Goal: Complete application form

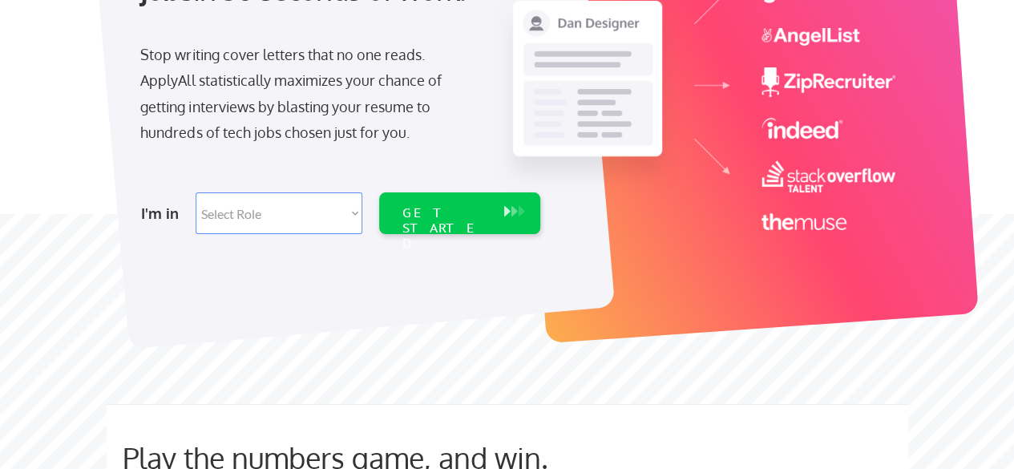
scroll to position [260, 0]
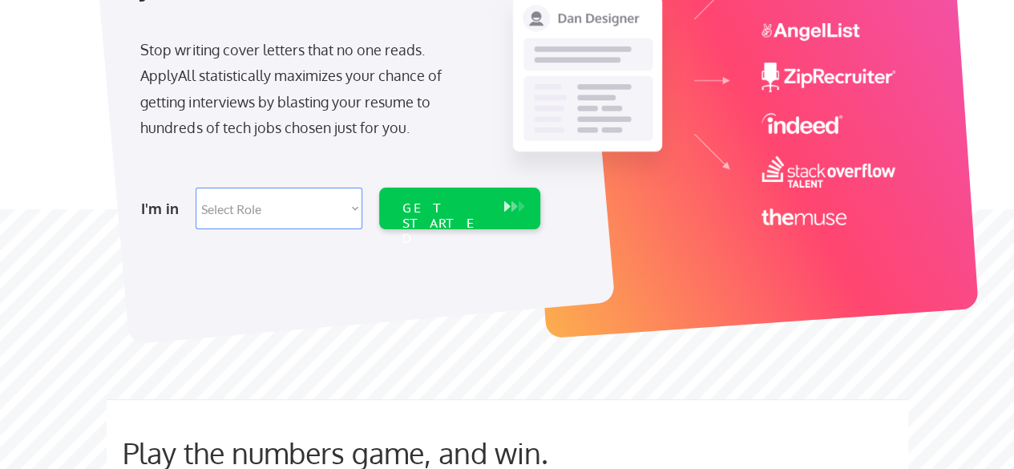
click at [293, 212] on select "Select Role Software Engineering Product Management Customer Success Sales UI/U…" at bounding box center [279, 209] width 167 height 42
click at [295, 208] on select "Select Role Software Engineering Product Management Customer Success Sales UI/U…" at bounding box center [279, 209] width 167 height 42
select select ""tech_finance_biz_ops_cos""
click at [196, 188] on select "Select Role Software Engineering Product Management Customer Success Sales UI/U…" at bounding box center [279, 209] width 167 height 42
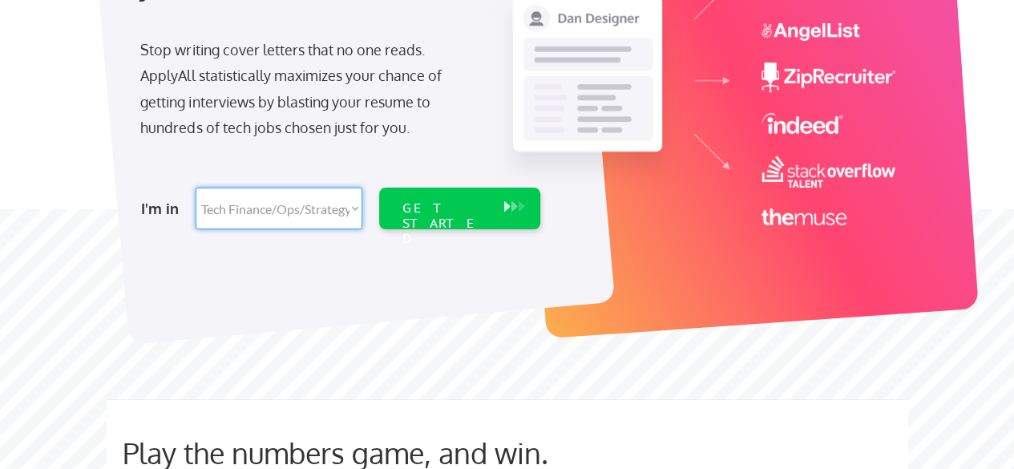
select select ""tech_finance_biz_ops_cos""
click at [438, 211] on div "GET STARTED" at bounding box center [445, 223] width 86 height 46
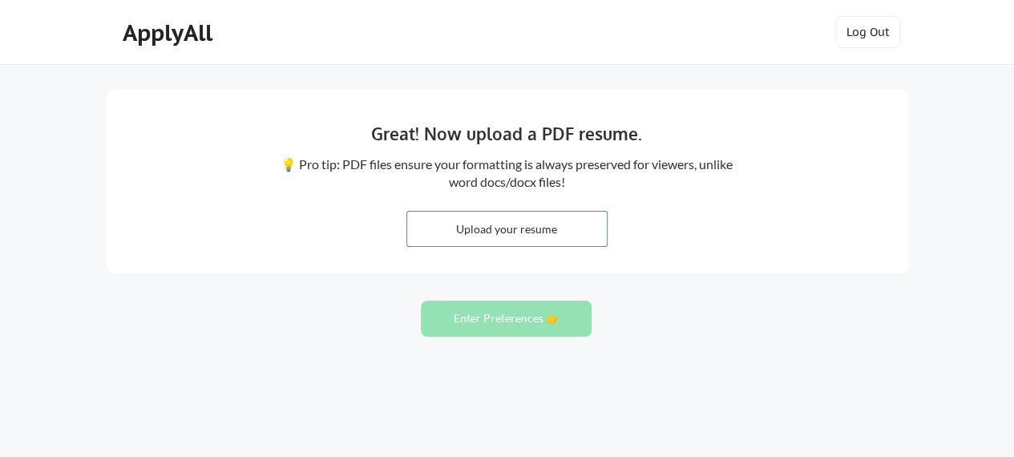
click at [491, 232] on input "file" at bounding box center [507, 229] width 200 height 34
type input "C:\fakepath\Patrick Giwa PM CV.pdf"
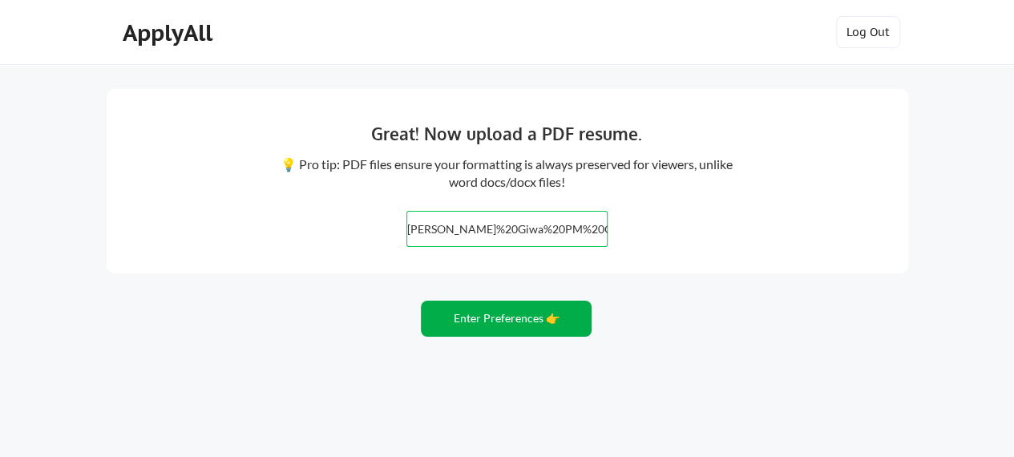
click at [478, 321] on button "Enter Preferences 👉" at bounding box center [506, 319] width 171 height 36
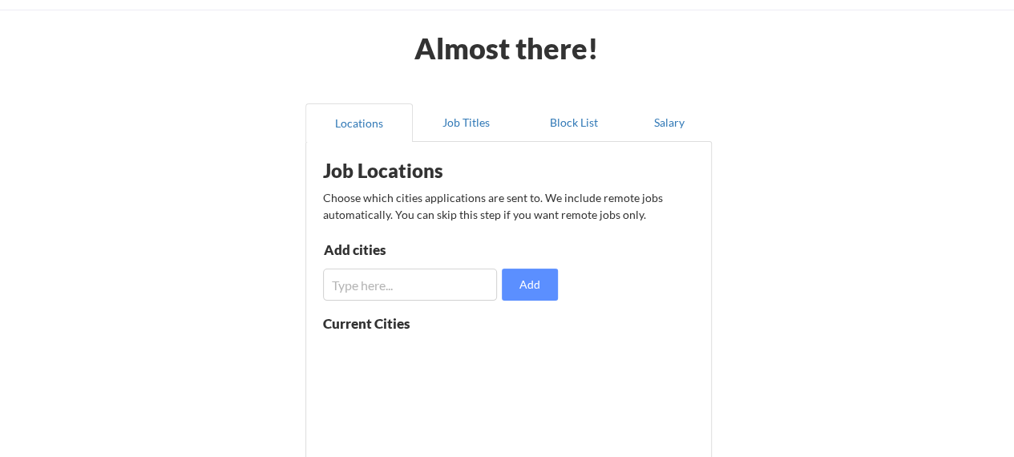
scroll to position [33, 0]
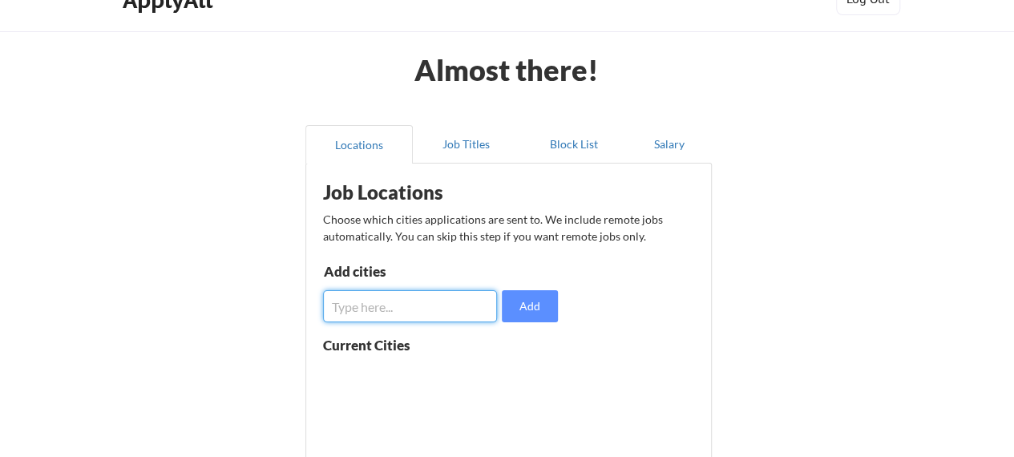
click at [401, 312] on input "input" at bounding box center [410, 306] width 175 height 32
type input "united kingdom"
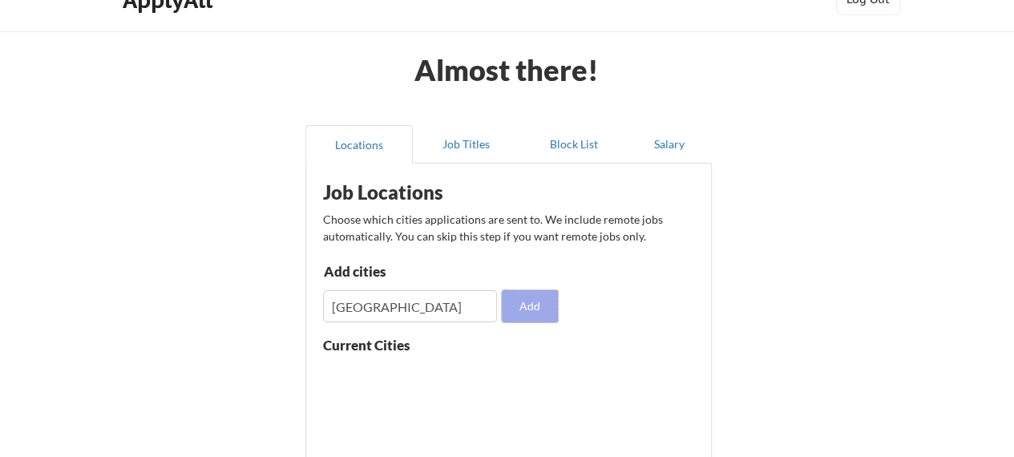
click at [540, 301] on button "Add" at bounding box center [530, 306] width 56 height 32
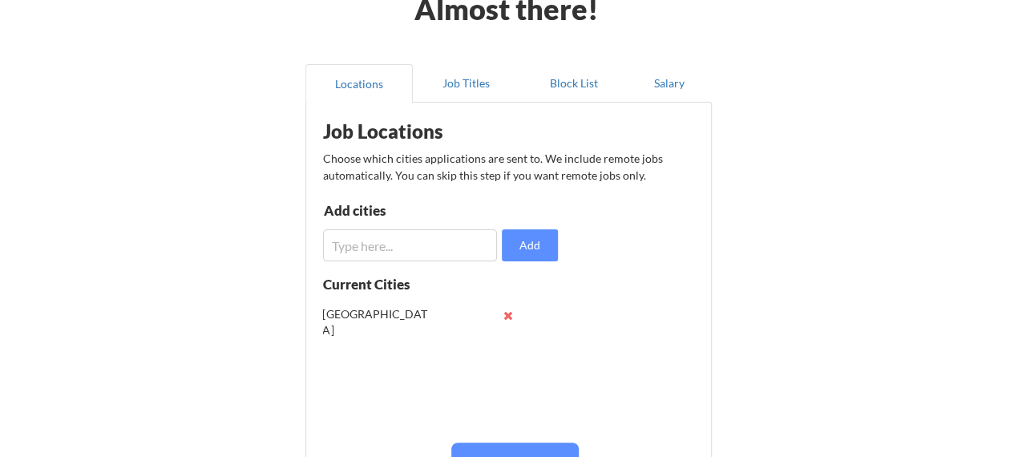
scroll to position [0, 0]
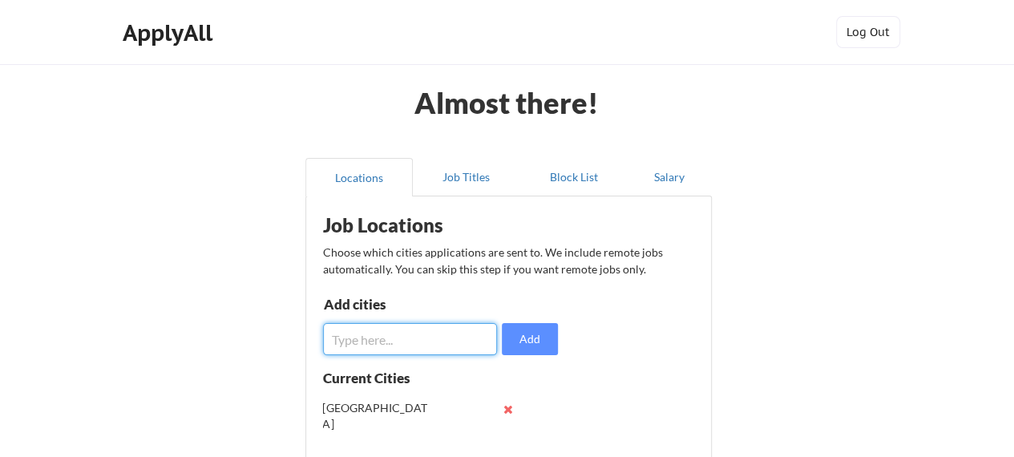
click at [451, 337] on input "input" at bounding box center [410, 339] width 175 height 32
type input "[GEOGRAPHIC_DATA]"
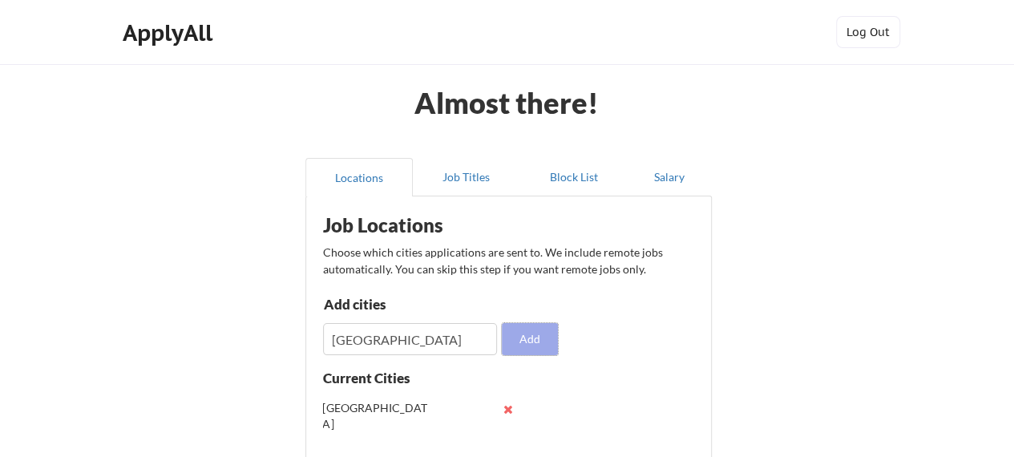
click at [527, 329] on button "Add" at bounding box center [530, 339] width 56 height 32
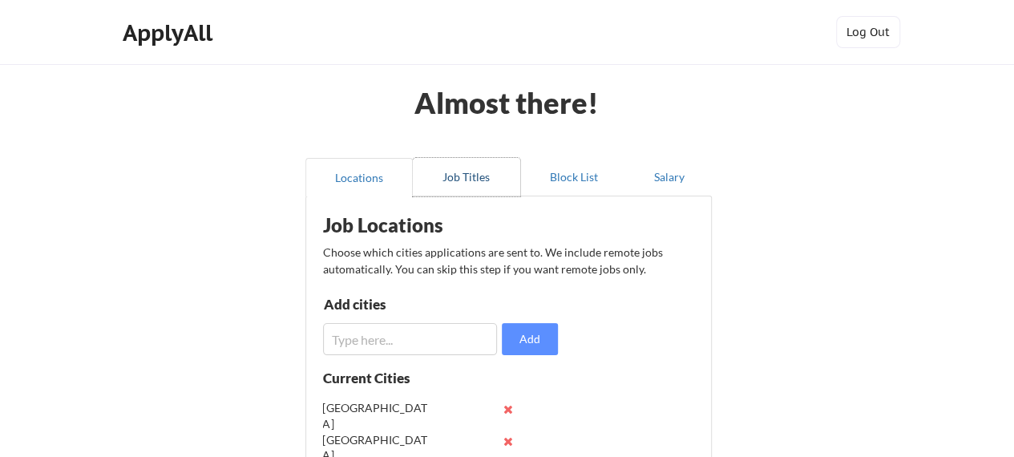
click at [483, 174] on button "Job Titles" at bounding box center [466, 177] width 107 height 38
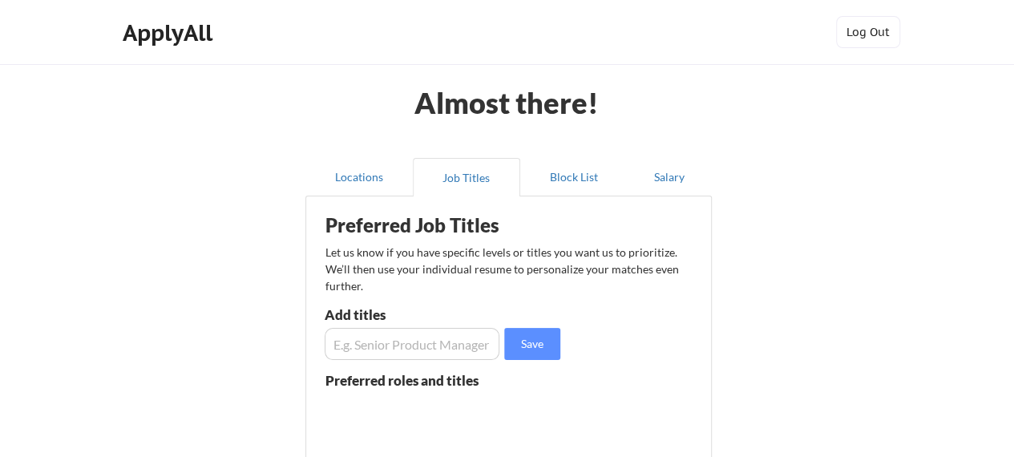
click at [422, 341] on input "input" at bounding box center [413, 344] width 176 height 32
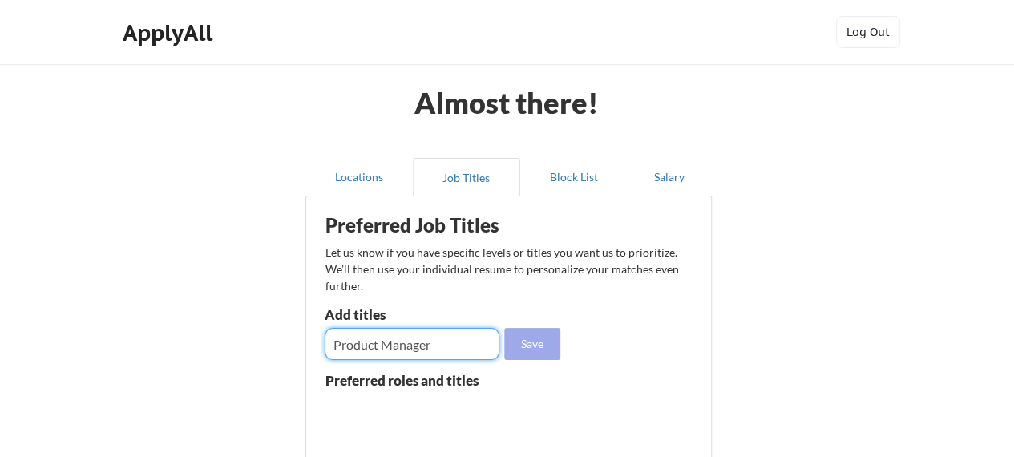
type input "Product Manager"
click at [528, 342] on button "Save" at bounding box center [532, 344] width 56 height 32
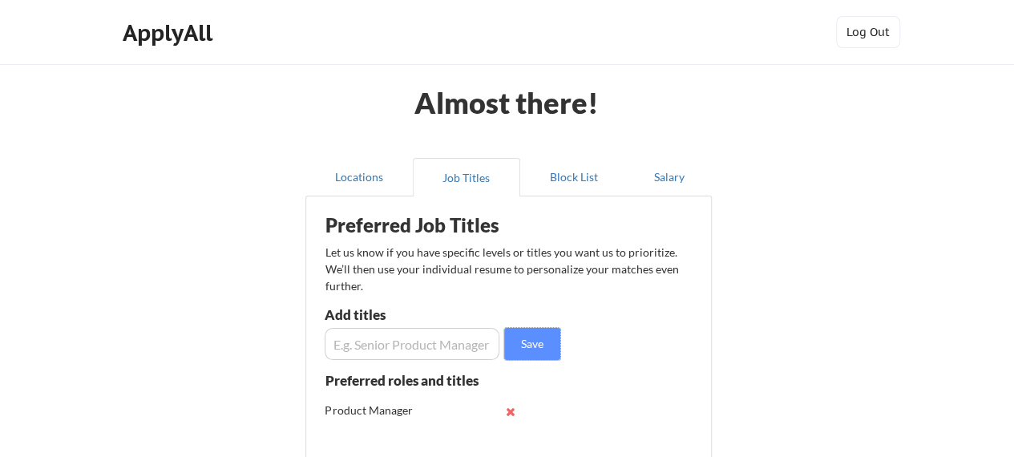
click at [436, 338] on input "input" at bounding box center [413, 344] width 176 height 32
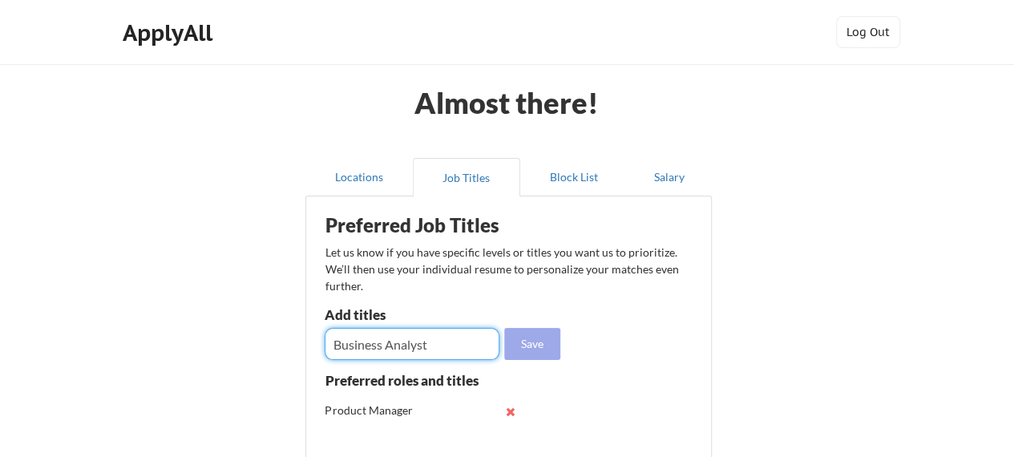
type input "Business Analyst"
click at [541, 346] on button "Save" at bounding box center [532, 344] width 56 height 32
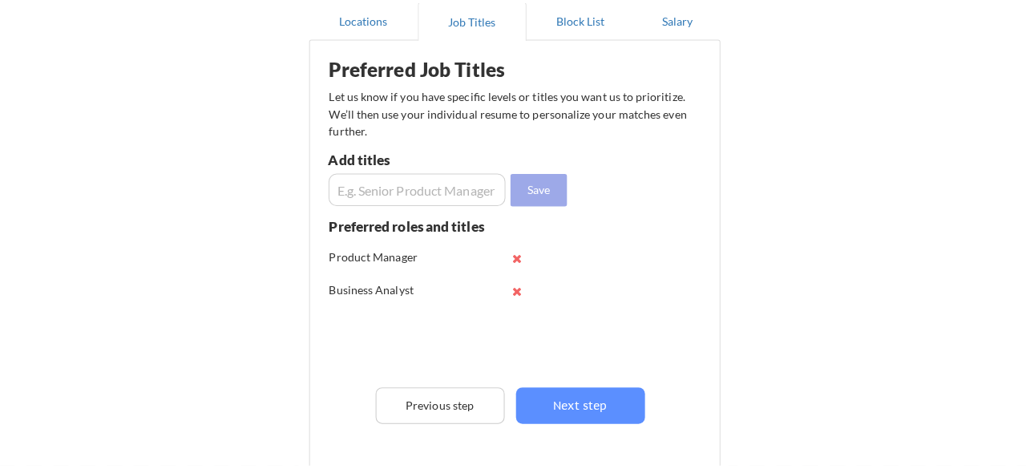
scroll to position [160, 0]
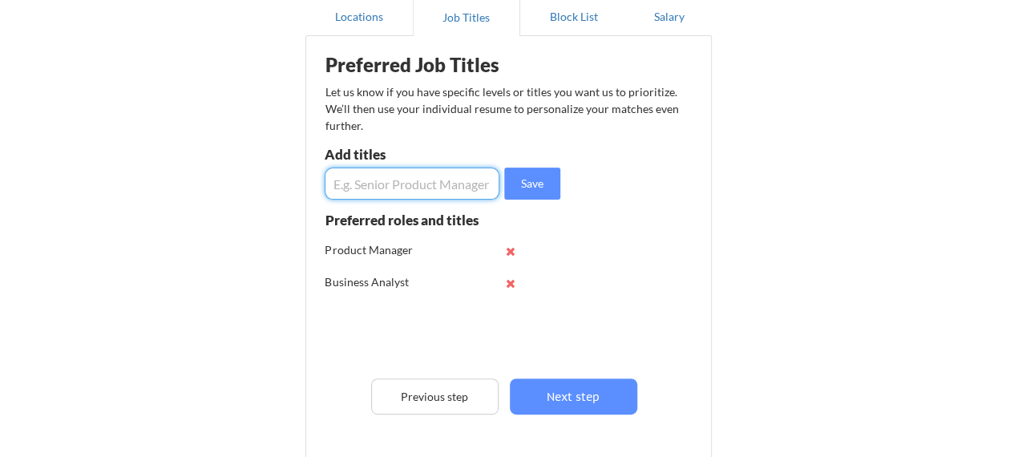
click at [424, 195] on input "input" at bounding box center [413, 184] width 176 height 32
type input "Product Owner"
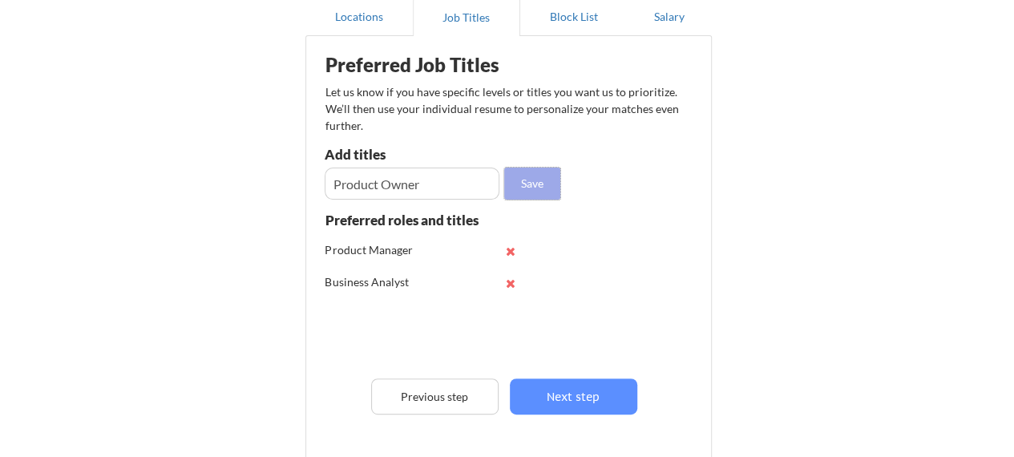
click at [537, 180] on button "Save" at bounding box center [532, 184] width 56 height 32
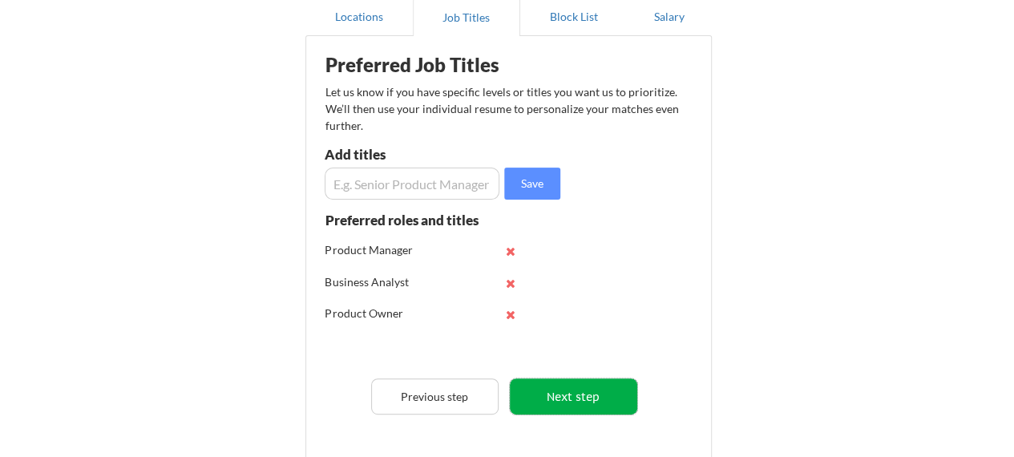
click at [598, 381] on button "Next step" at bounding box center [573, 396] width 127 height 36
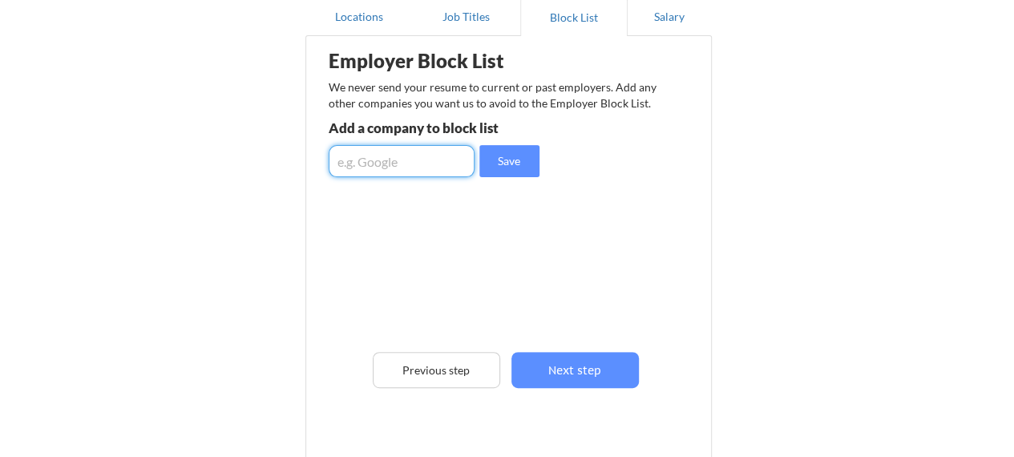
click at [443, 147] on input "input" at bounding box center [402, 161] width 146 height 32
type input "Satalia"
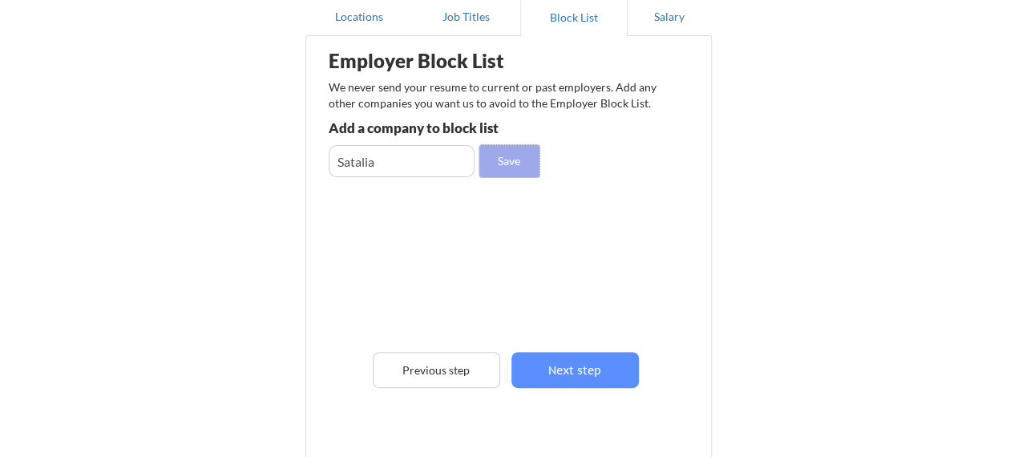
click at [497, 160] on button "Save" at bounding box center [509, 161] width 60 height 32
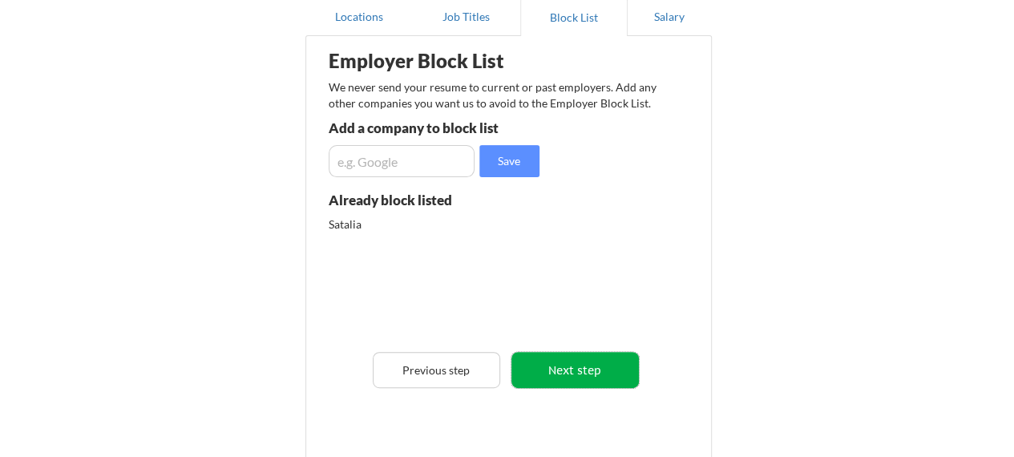
click at [591, 367] on button "Next step" at bounding box center [574, 370] width 127 height 36
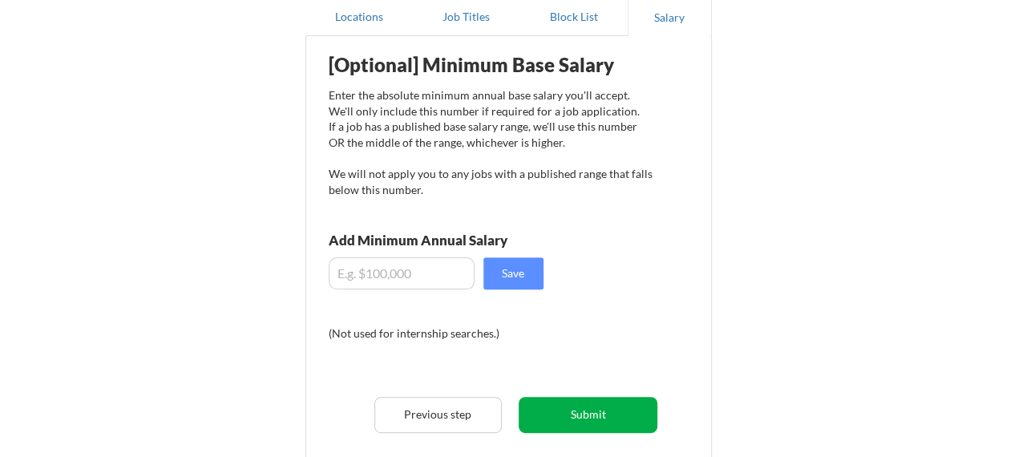
click at [563, 416] on button "Submit" at bounding box center [588, 415] width 139 height 36
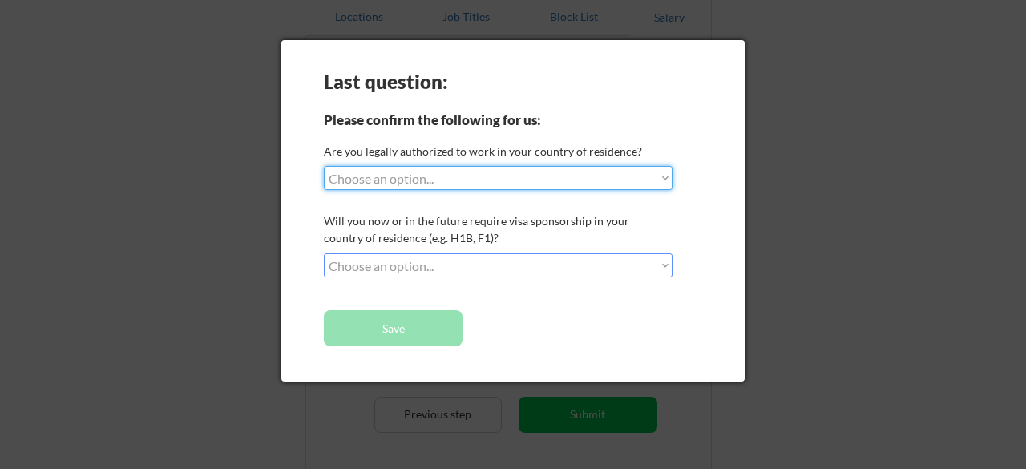
click at [596, 172] on select "Choose an option... Yes, I am a US Citizen Yes, I am a Canadian Citizen Yes, I …" at bounding box center [498, 178] width 349 height 24
select select ""no__i_am_not__yet__authorized""
click at [324, 166] on select "Choose an option... Yes, I am a US Citizen Yes, I am a Canadian Citizen Yes, I …" at bounding box center [498, 178] width 349 height 24
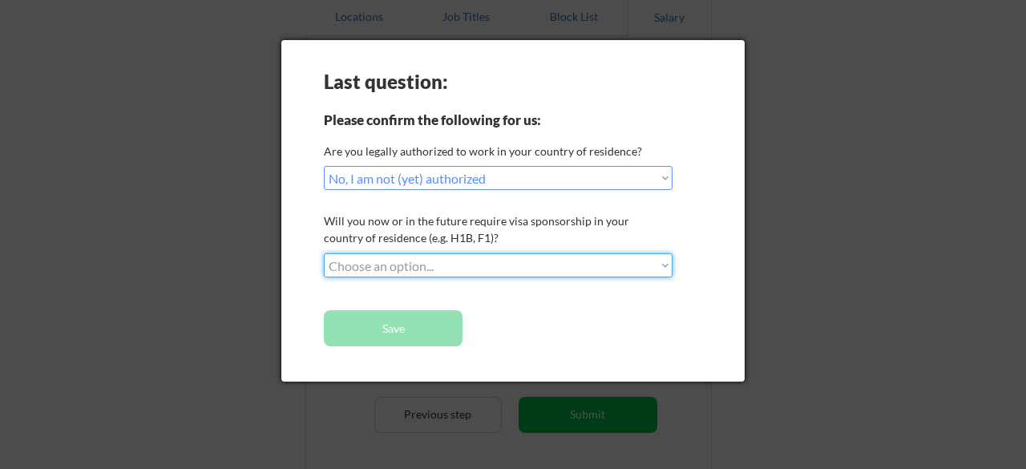
click at [414, 257] on select "Choose an option... No, I will not need sponsorship Yes, I will need sponsorship" at bounding box center [498, 265] width 349 height 24
select select ""yes__i_will_need_sponsorship""
click at [324, 253] on select "Choose an option... No, I will not need sponsorship Yes, I will need sponsorship" at bounding box center [498, 265] width 349 height 24
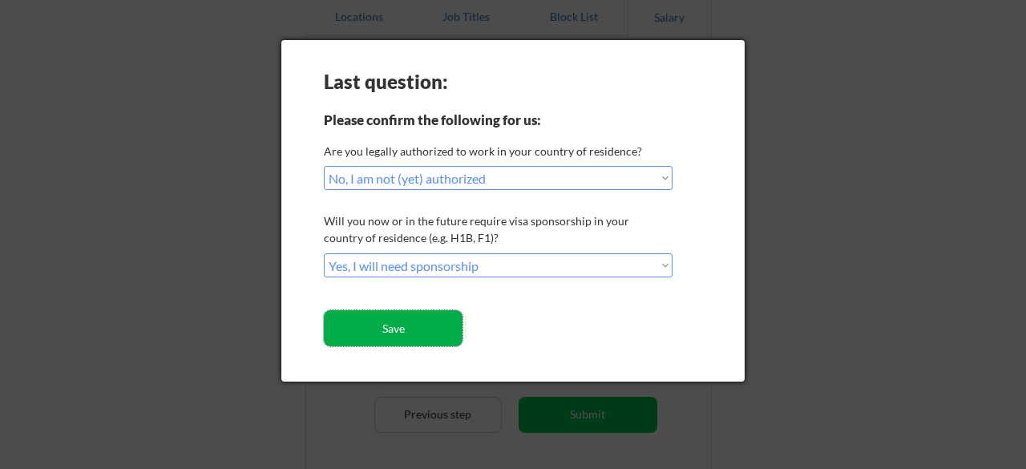
click at [443, 331] on button "Save" at bounding box center [393, 328] width 139 height 36
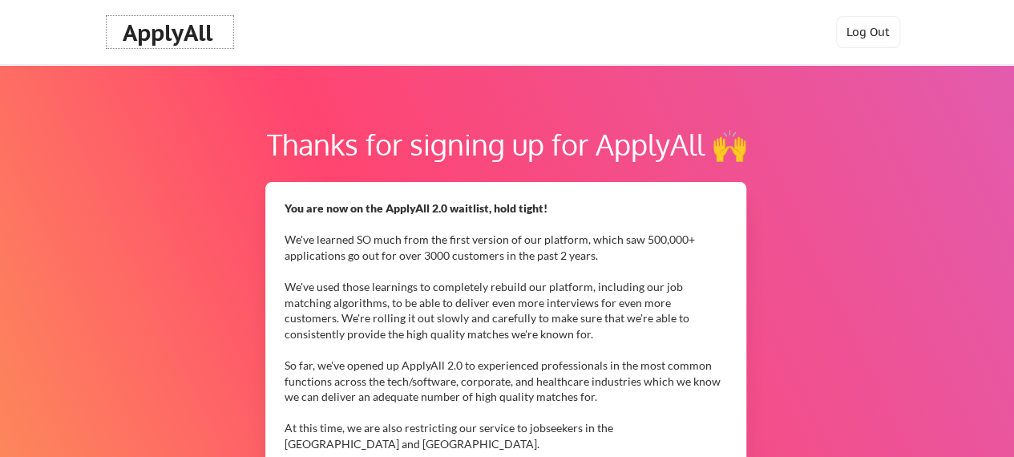
click at [180, 24] on div "ApplyAll" at bounding box center [170, 32] width 95 height 27
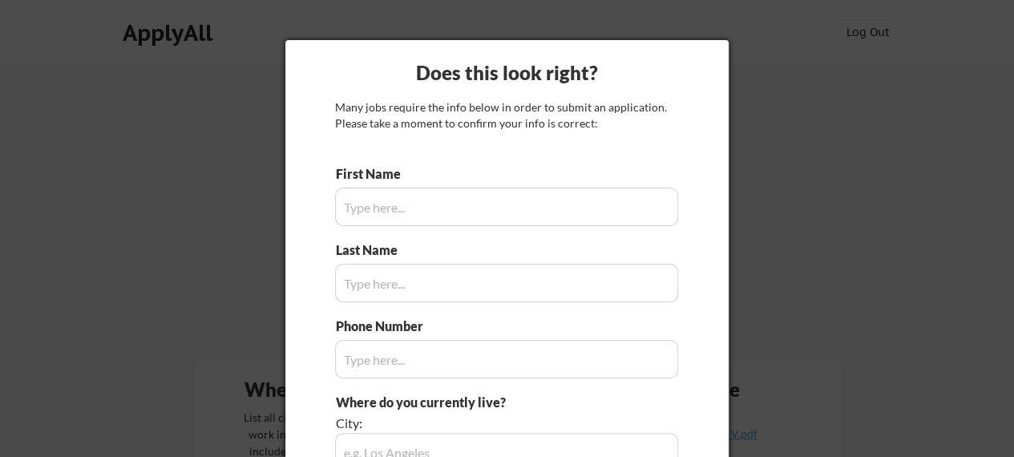
click at [835, 220] on div at bounding box center [507, 228] width 1014 height 457
